Goal: Information Seeking & Learning: Learn about a topic

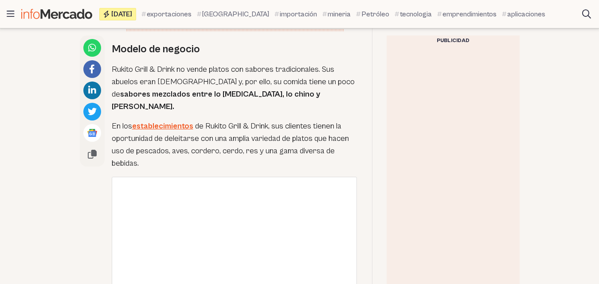
scroll to position [1643, 0]
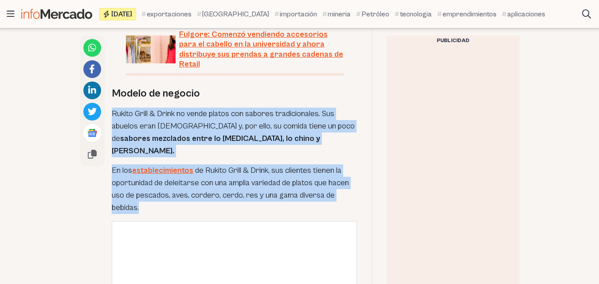
drag, startPoint x: 109, startPoint y: 86, endPoint x: 142, endPoint y: 159, distance: 80.8
copy div "Rukito Grill & Drink no vende platos con sabores tradicionales. Sus abuelos era…"
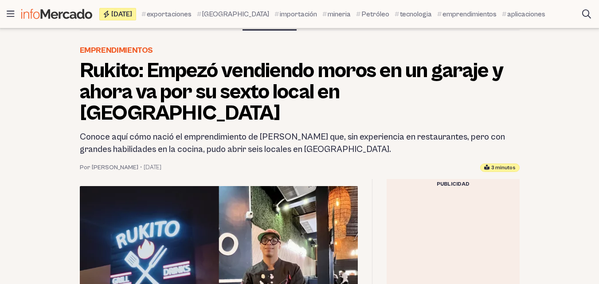
scroll to position [46, 0]
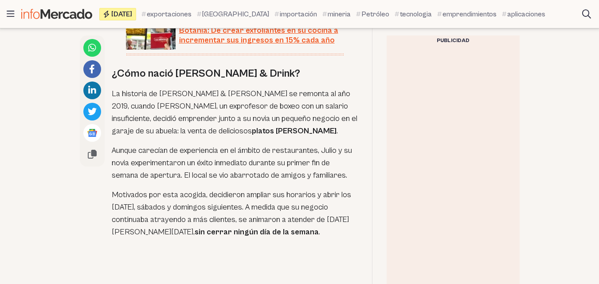
scroll to position [577, 0]
